Goal: Task Accomplishment & Management: Manage account settings

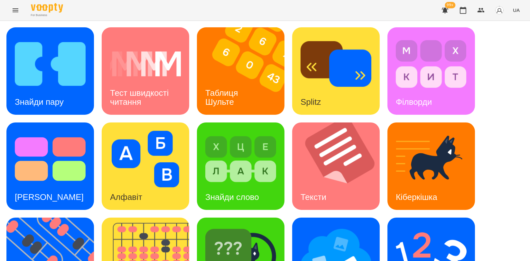
scroll to position [107, 0]
click at [174, 218] on img at bounding box center [150, 262] width 96 height 88
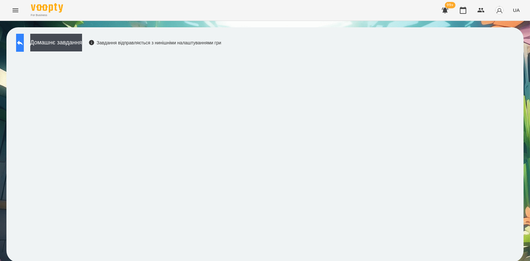
click at [24, 44] on button at bounding box center [20, 43] width 8 height 18
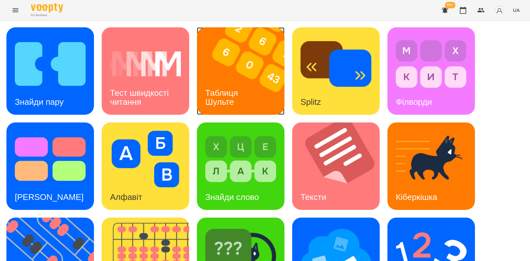
click at [227, 80] on div "Таблиця Шульте" at bounding box center [223, 97] width 52 height 34
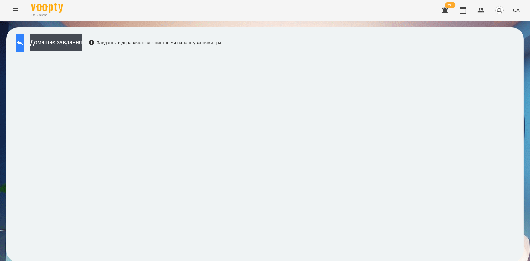
click at [24, 46] on button at bounding box center [20, 43] width 8 height 18
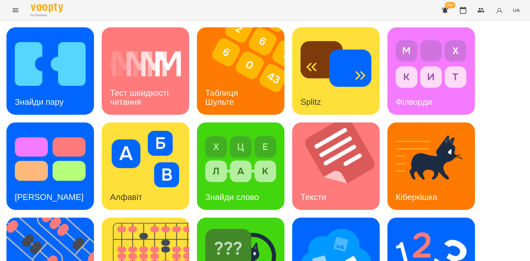
scroll to position [143, 0]
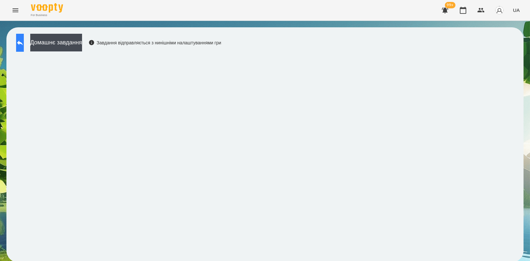
click at [24, 41] on icon at bounding box center [20, 43] width 8 height 8
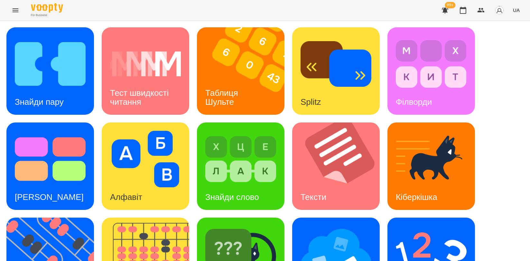
scroll to position [146, 0]
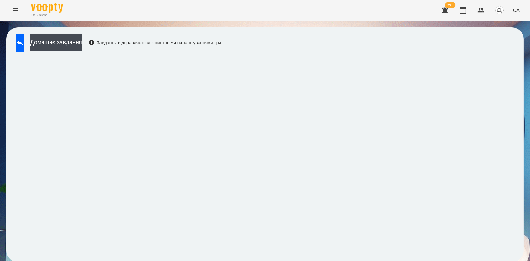
scroll to position [1, 0]
click at [24, 44] on icon at bounding box center [20, 43] width 8 height 8
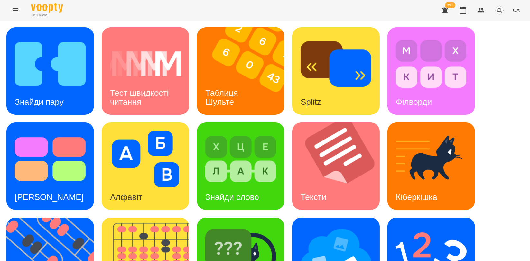
scroll to position [144, 0]
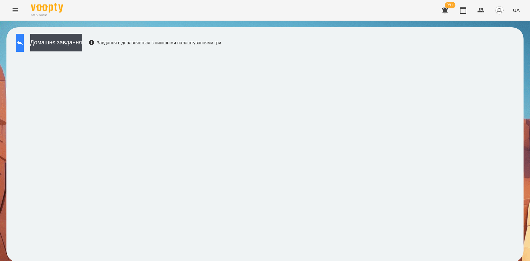
click at [19, 43] on button at bounding box center [20, 43] width 8 height 18
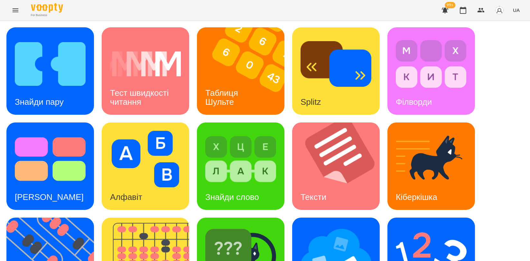
scroll to position [107, 0]
click at [216, 226] on img at bounding box center [240, 254] width 71 height 57
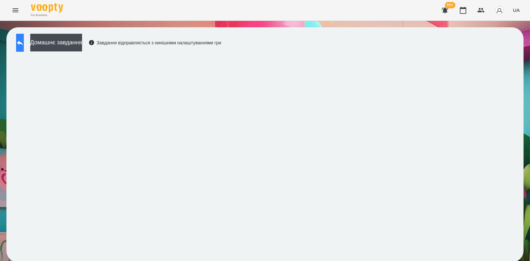
click at [21, 44] on button at bounding box center [20, 43] width 8 height 18
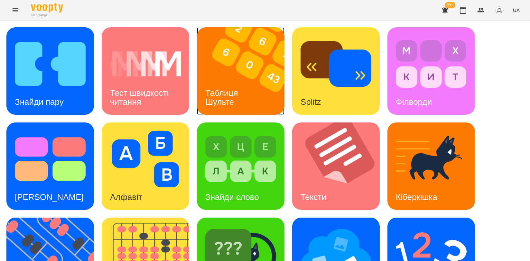
click at [261, 70] on img at bounding box center [245, 71] width 96 height 88
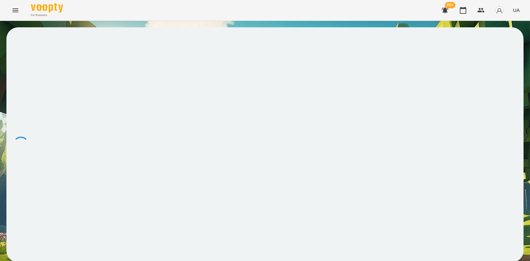
click at [261, 70] on div at bounding box center [264, 144] width 517 height 235
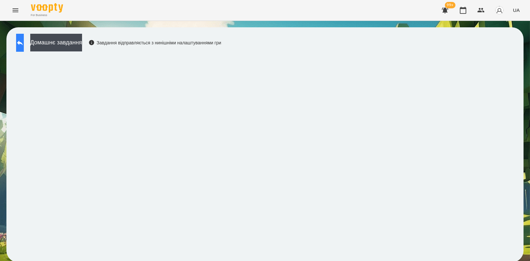
click at [23, 38] on button at bounding box center [20, 43] width 8 height 18
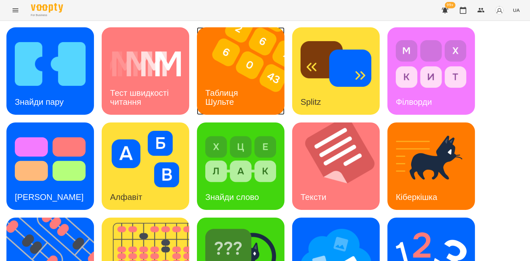
click at [213, 69] on img at bounding box center [245, 71] width 96 height 88
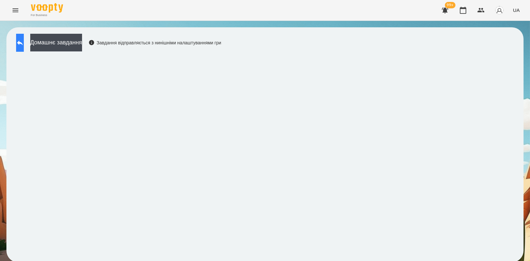
click at [24, 40] on icon at bounding box center [20, 43] width 8 height 8
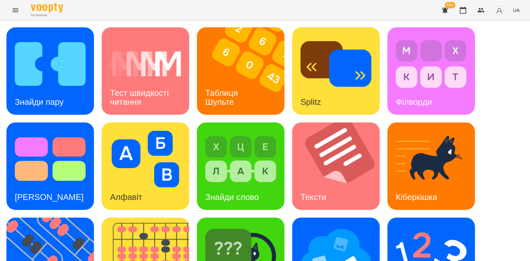
scroll to position [71, 0]
click at [234, 226] on img at bounding box center [240, 254] width 71 height 57
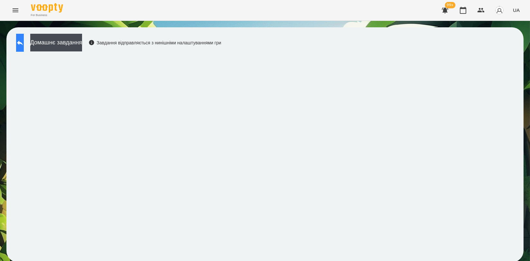
click at [24, 41] on button at bounding box center [20, 43] width 8 height 18
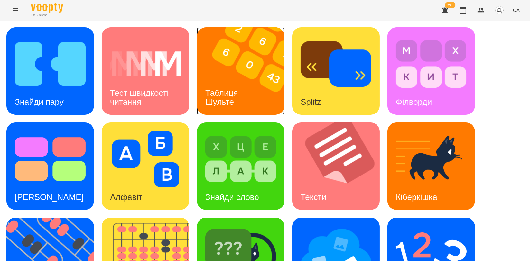
click at [241, 61] on img at bounding box center [245, 71] width 96 height 88
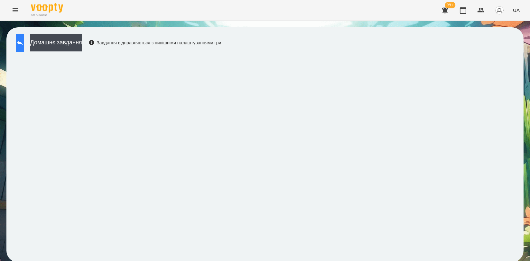
click at [23, 43] on icon at bounding box center [20, 43] width 6 height 5
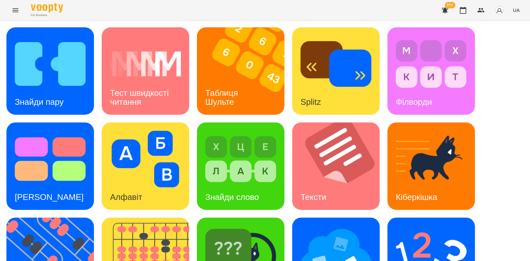
scroll to position [36, 0]
click at [226, 144] on img at bounding box center [240, 159] width 71 height 57
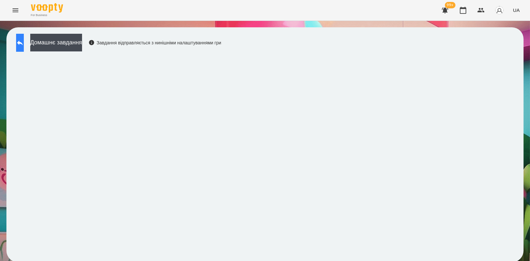
click at [22, 42] on button at bounding box center [20, 43] width 8 height 18
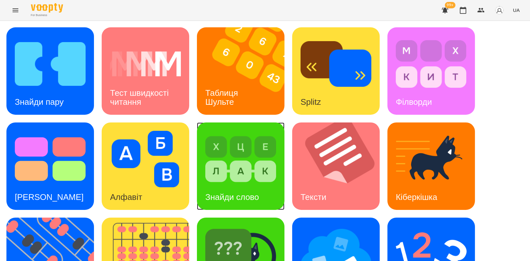
click at [259, 145] on img at bounding box center [240, 159] width 71 height 57
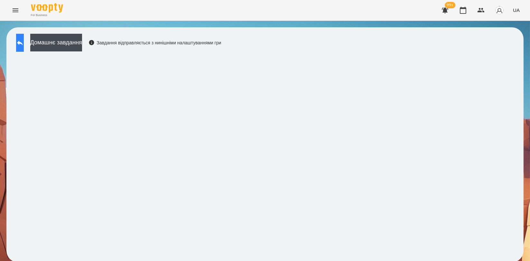
click at [24, 44] on button at bounding box center [20, 43] width 8 height 18
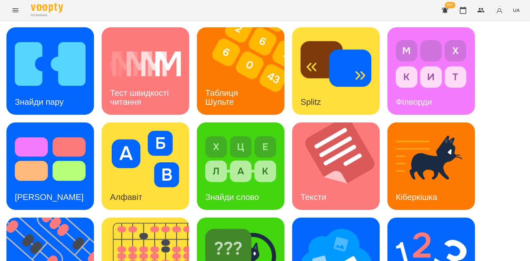
scroll to position [107, 0]
click at [166, 131] on img at bounding box center [145, 159] width 71 height 57
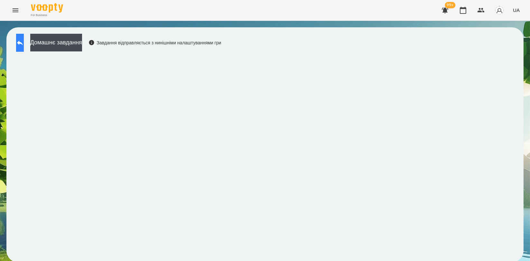
click at [24, 44] on icon at bounding box center [20, 43] width 8 height 8
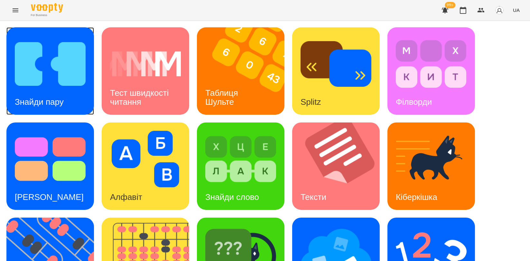
click at [63, 83] on img at bounding box center [50, 64] width 71 height 57
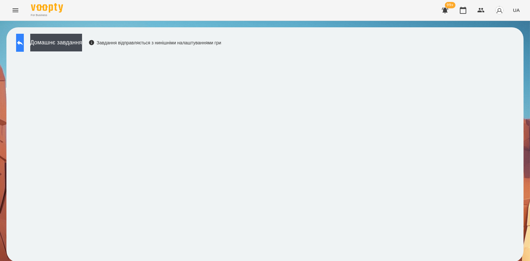
click at [24, 44] on icon at bounding box center [20, 43] width 8 height 8
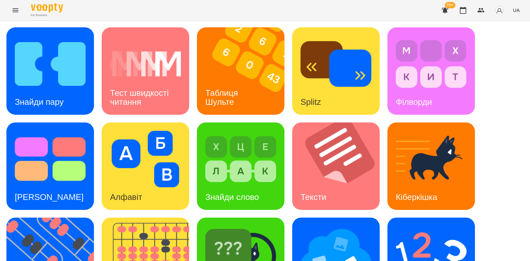
click at [270, 231] on img at bounding box center [240, 254] width 71 height 57
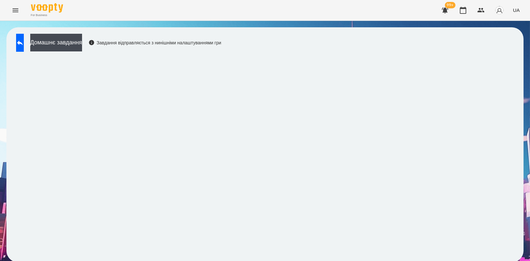
click at [232, 180] on div "Домашнє завдання Завдання відправляється з нинішніми налаштуваннями гри" at bounding box center [264, 144] width 517 height 235
click at [53, 46] on button "Домашнє завдання" at bounding box center [56, 43] width 52 height 18
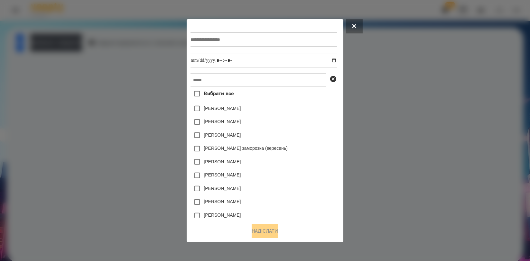
click at [32, 46] on div at bounding box center [265, 130] width 530 height 261
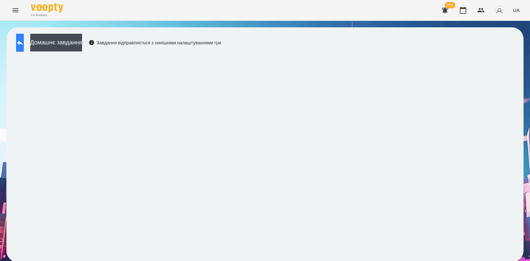
click at [24, 47] on button at bounding box center [20, 43] width 8 height 18
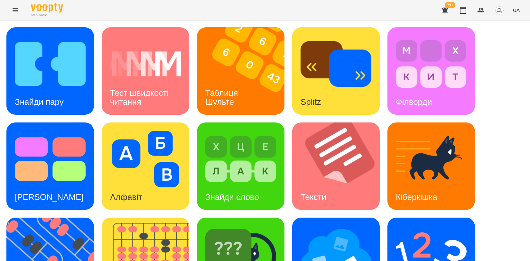
scroll to position [143, 0]
click at [337, 226] on img at bounding box center [336, 254] width 71 height 57
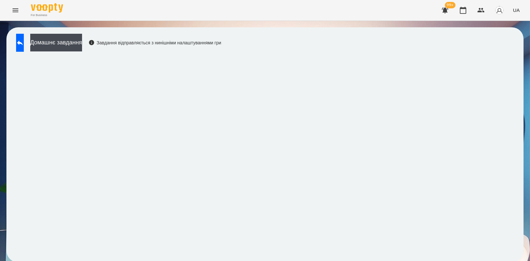
click at [316, 50] on div "Домашнє завдання Завдання відправляється з нинішніми налаштуваннями гри" at bounding box center [264, 144] width 517 height 235
drag, startPoint x: 313, startPoint y: -31, endPoint x: 310, endPoint y: 53, distance: 84.1
click at [310, 53] on html "For Business 99+ UA Домашнє завдання Завдання відправляється з нинішніми налашт…" at bounding box center [265, 134] width 530 height 269
click at [311, 53] on div "Домашнє завдання Завдання відправляється з нинішніми налаштуваннями гри" at bounding box center [264, 144] width 517 height 235
click at [24, 45] on button at bounding box center [20, 43] width 8 height 18
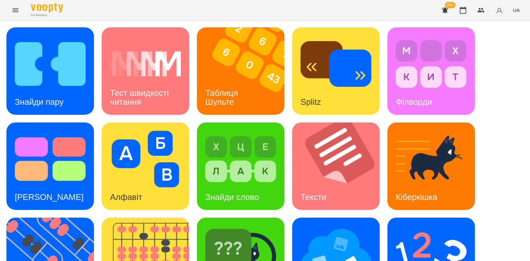
click at [298, 10] on div "For Business 99+ UA" at bounding box center [265, 10] width 530 height 21
click at [239, 226] on img at bounding box center [240, 254] width 71 height 57
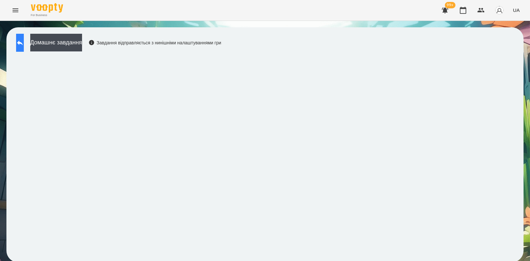
click at [23, 44] on icon at bounding box center [20, 43] width 6 height 5
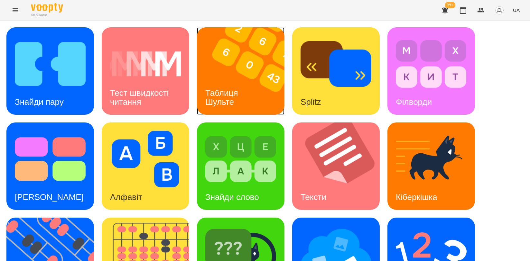
click at [239, 60] on img at bounding box center [245, 71] width 96 height 88
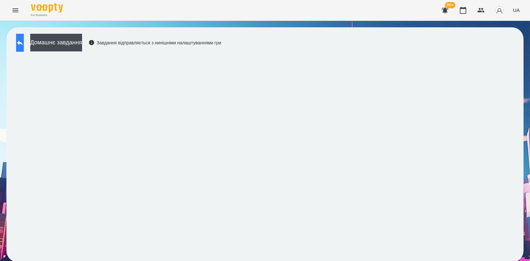
click at [23, 43] on icon at bounding box center [20, 43] width 6 height 5
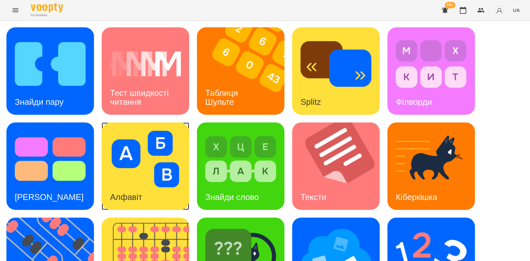
click at [159, 187] on img at bounding box center [145, 159] width 71 height 57
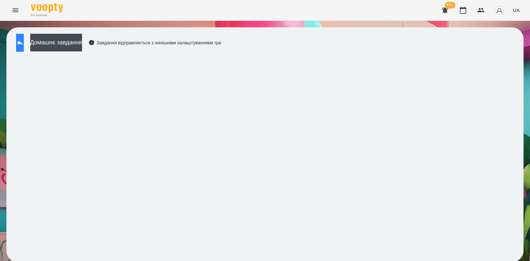
click at [22, 44] on button at bounding box center [20, 43] width 8 height 18
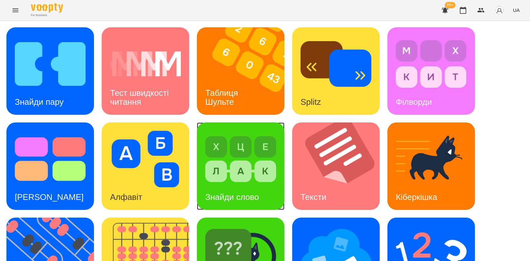
click at [217, 167] on img at bounding box center [240, 159] width 71 height 57
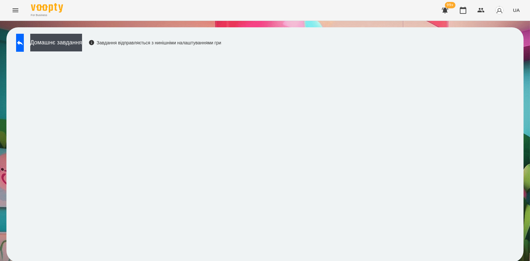
scroll to position [1, 0]
click at [24, 39] on icon at bounding box center [20, 43] width 8 height 8
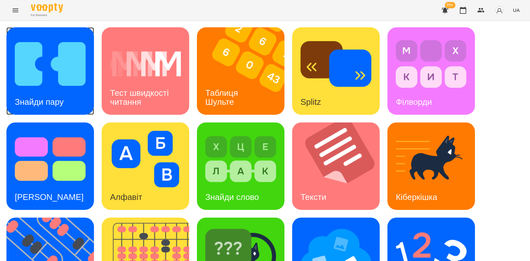
click at [40, 84] on img at bounding box center [50, 64] width 71 height 57
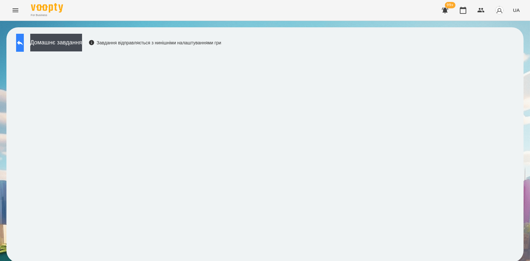
click at [19, 43] on button at bounding box center [20, 43] width 8 height 18
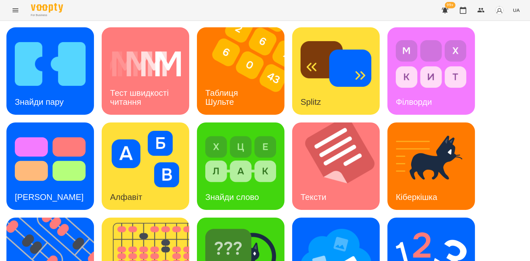
click at [516, 73] on div "Знайди пару Тест швидкості читання Таблиця Шульте Splitz Філворди Тест Струпа А…" at bounding box center [264, 213] width 517 height 373
click at [222, 226] on img at bounding box center [240, 254] width 71 height 57
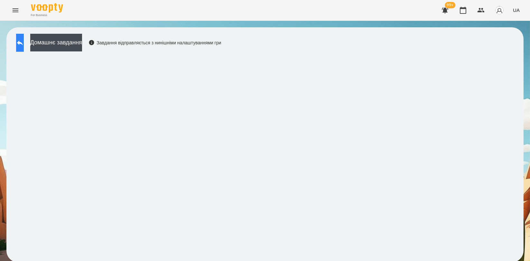
click at [23, 43] on icon at bounding box center [20, 43] width 6 height 5
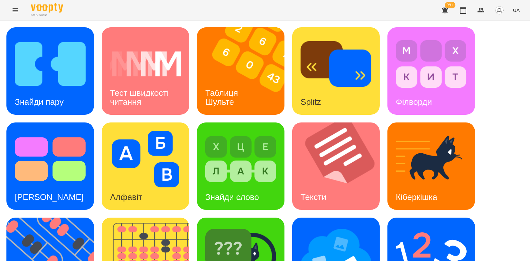
scroll to position [107, 0]
click at [366, 226] on img at bounding box center [336, 254] width 71 height 57
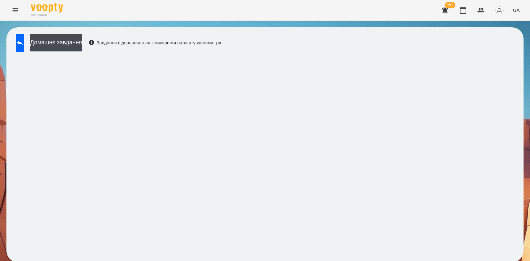
click at [277, 51] on div "Домашнє завдання Завдання відправляється з нинішніми налаштуваннями гри" at bounding box center [264, 144] width 517 height 235
click at [23, 50] on button at bounding box center [20, 43] width 8 height 18
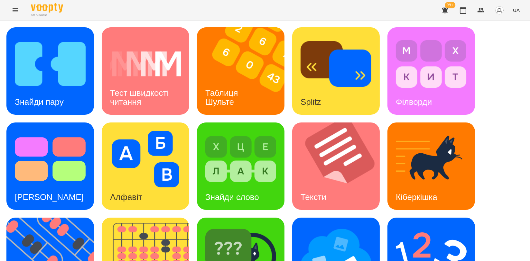
click at [502, 103] on div "Знайди пару Тест швидкості читання Таблиця Шульте Splitz Філворди Тест Струпа А…" at bounding box center [264, 213] width 517 height 373
click at [241, 226] on img at bounding box center [240, 254] width 71 height 57
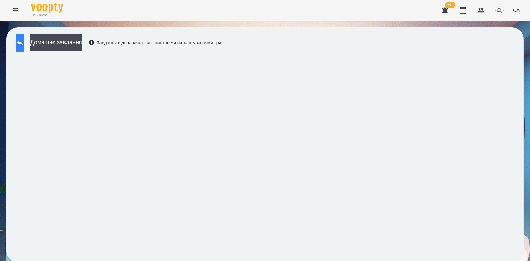
click at [23, 43] on icon at bounding box center [20, 43] width 6 height 5
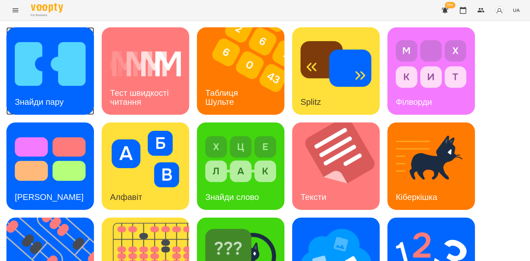
click at [43, 57] on img at bounding box center [50, 64] width 71 height 57
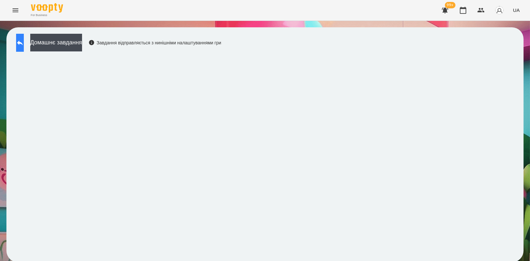
click at [24, 44] on icon at bounding box center [20, 43] width 8 height 8
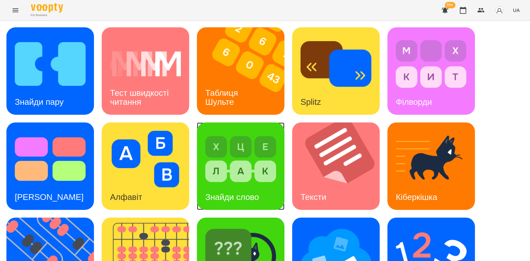
click at [221, 166] on img at bounding box center [240, 159] width 71 height 57
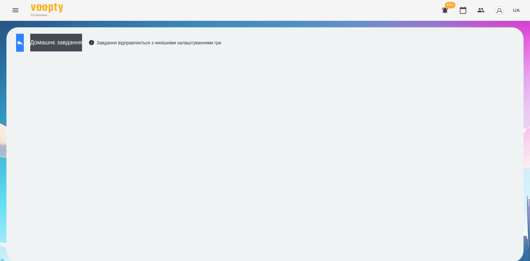
click at [24, 39] on button at bounding box center [20, 43] width 8 height 18
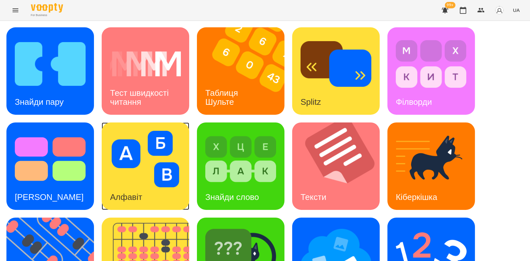
click at [130, 161] on img at bounding box center [145, 159] width 71 height 57
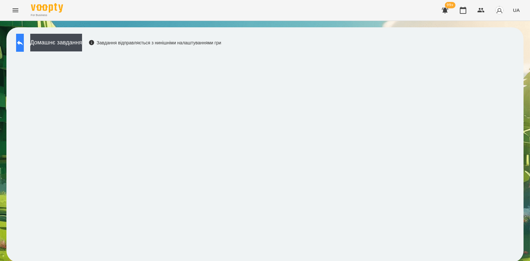
click at [24, 40] on button at bounding box center [20, 43] width 8 height 18
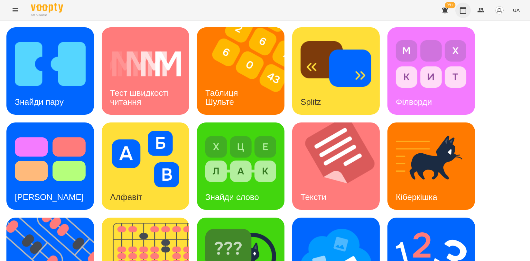
click at [462, 9] on icon "button" at bounding box center [463, 10] width 6 height 7
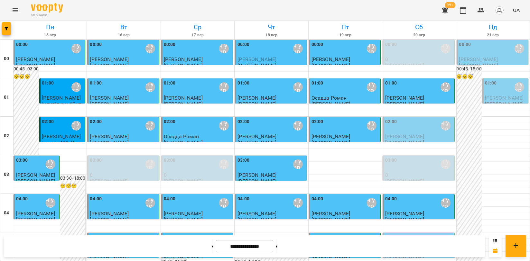
scroll to position [143, 0]
click at [406, 258] on div at bounding box center [418, 261] width 73 height 6
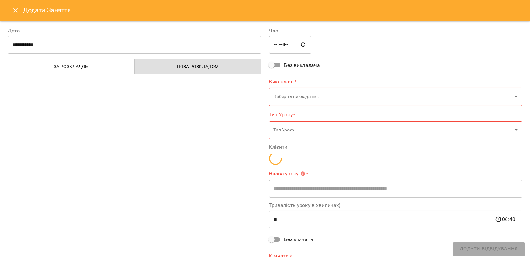
type input "**********"
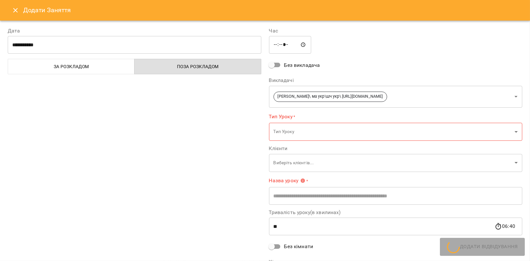
click at [11, 8] on button "Close" at bounding box center [15, 10] width 15 height 15
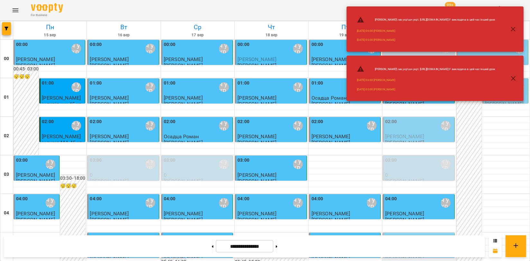
click at [407, 258] on div at bounding box center [418, 261] width 73 height 6
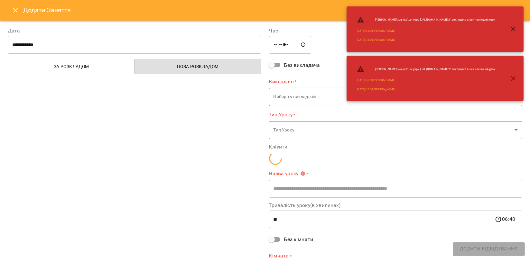
type input "**********"
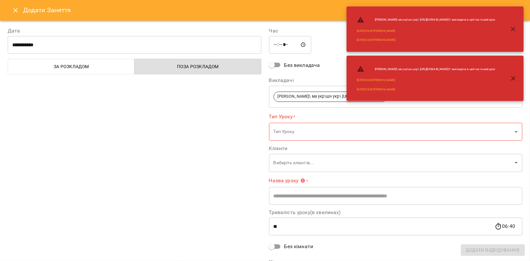
click at [17, 7] on icon "Close" at bounding box center [16, 10] width 8 height 8
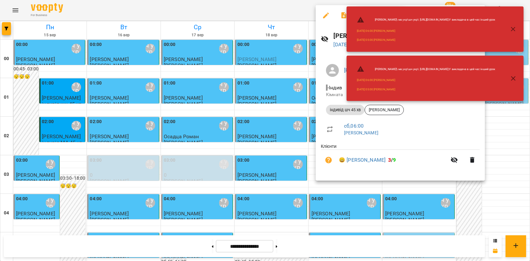
click at [515, 30] on icon "button" at bounding box center [513, 29] width 8 height 8
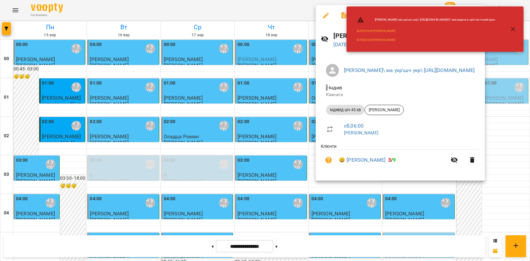
click at [511, 28] on icon "button" at bounding box center [513, 29] width 8 height 8
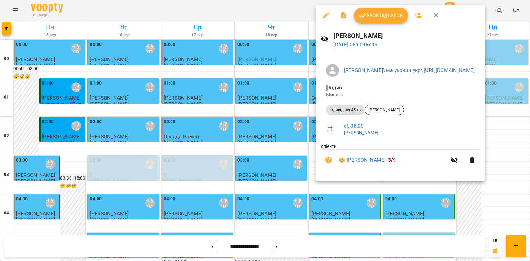
click at [398, 18] on span "Урок відбувся" at bounding box center [381, 16] width 44 height 8
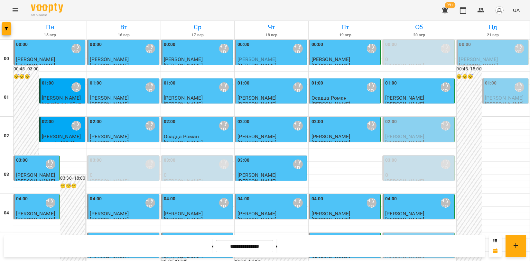
scroll to position [71, 0]
click at [402, 234] on div "05:00 Мойсук Надія\ ма укр\шч укр\ https://us06web.zoom.us/j/84559859332" at bounding box center [419, 241] width 68 height 15
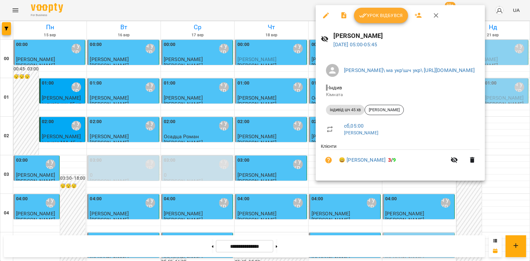
click at [388, 17] on span "Урок відбувся" at bounding box center [381, 16] width 44 height 8
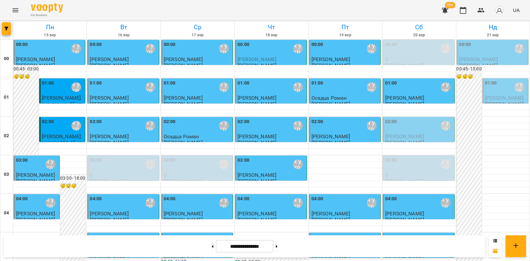
scroll to position [429, 0]
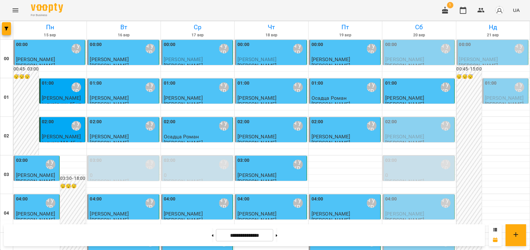
scroll to position [143, 0]
click at [408, 211] on span "[PERSON_NAME]" at bounding box center [404, 214] width 39 height 6
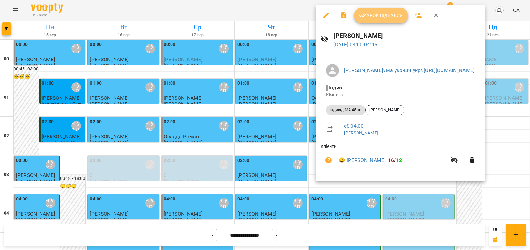
click at [360, 9] on button "Урок відбувся" at bounding box center [381, 15] width 54 height 15
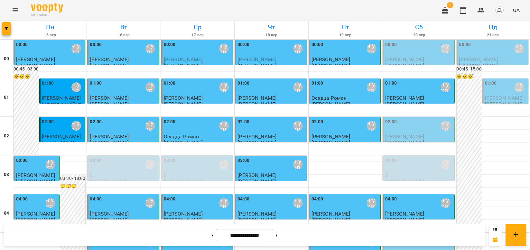
click at [406, 58] on span "[PERSON_NAME]" at bounding box center [404, 59] width 39 height 6
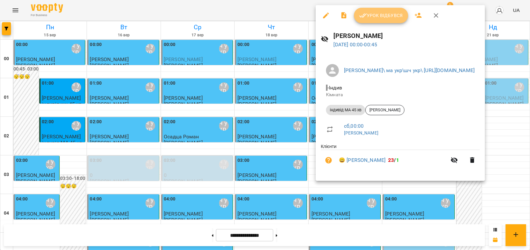
click at [392, 19] on button "Урок відбувся" at bounding box center [381, 15] width 54 height 15
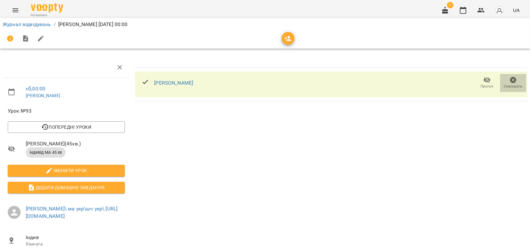
click at [506, 84] on span "Скасувати" at bounding box center [513, 86] width 19 height 5
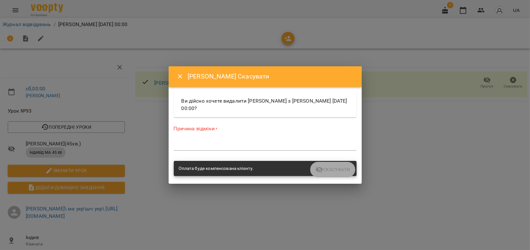
click at [231, 142] on div "*" at bounding box center [265, 145] width 183 height 10
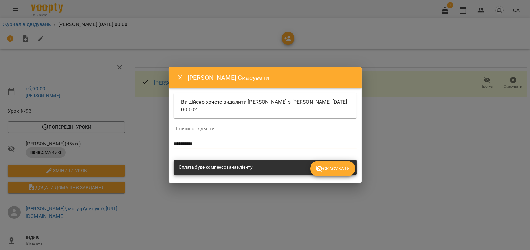
type textarea "**********"
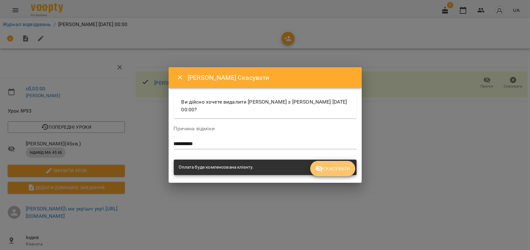
click at [323, 170] on span "Скасувати" at bounding box center [332, 169] width 34 height 8
